Goal: Find specific page/section: Find specific page/section

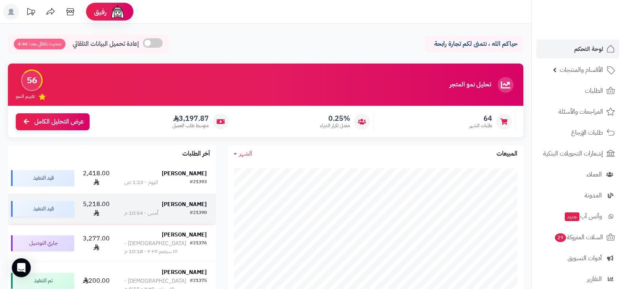
click at [176, 193] on td "حمد العنزي #21390 أمس - 10:54 م" at bounding box center [165, 208] width 101 height 31
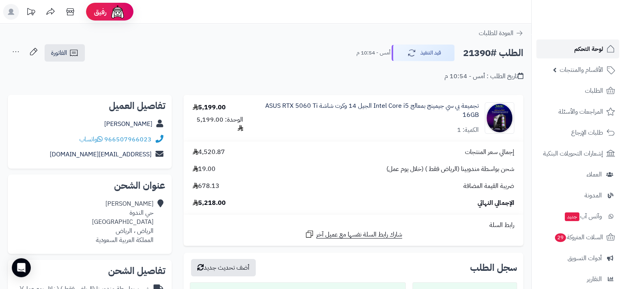
click at [566, 47] on link "لوحة التحكم" at bounding box center [578, 48] width 83 height 19
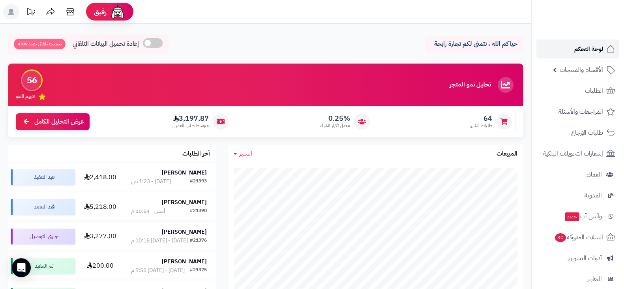
click at [576, 43] on span "لوحة التحكم" at bounding box center [589, 48] width 29 height 11
